Goal: Find contact information: Find contact information

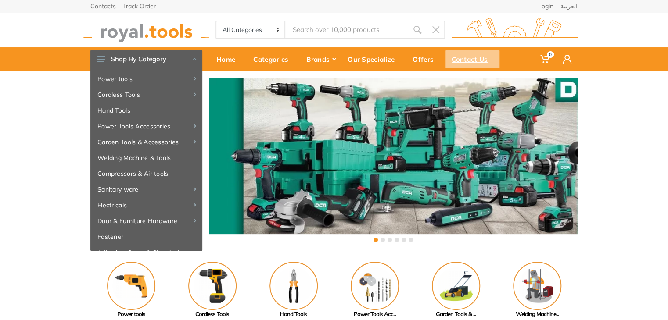
click at [461, 58] on div "Contact Us" at bounding box center [472, 59] width 54 height 18
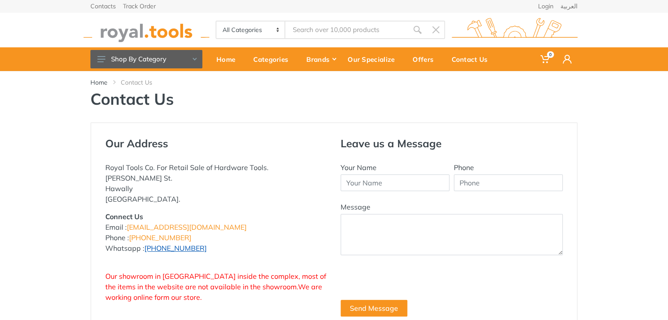
drag, startPoint x: 201, startPoint y: 250, endPoint x: 145, endPoint y: 246, distance: 56.7
click at [145, 248] on p "Connect Us Email : [EMAIL_ADDRESS][DOMAIN_NAME] Phone : [PHONE_NUMBER] Whatsapp…" at bounding box center [216, 233] width 222 height 42
drag, startPoint x: 107, startPoint y: 248, endPoint x: 208, endPoint y: 246, distance: 101.0
click at [208, 246] on p "Connect Us Email : [EMAIL_ADDRESS][DOMAIN_NAME] Phone : [PHONE_NUMBER] Whatsapp…" at bounding box center [216, 233] width 222 height 42
copy p "Whatsapp : +965 96777125"
